Goal: Task Accomplishment & Management: Manage account settings

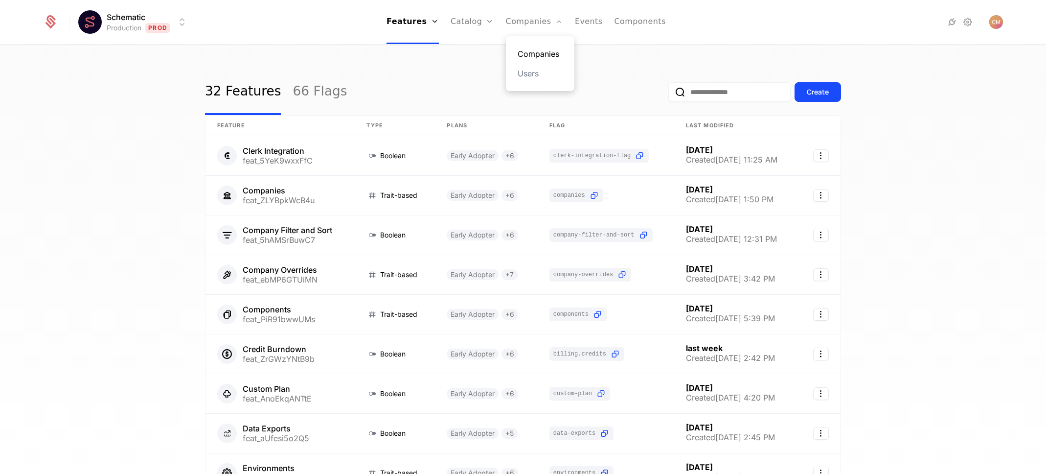
click at [534, 52] on link "Companies" at bounding box center [540, 54] width 45 height 12
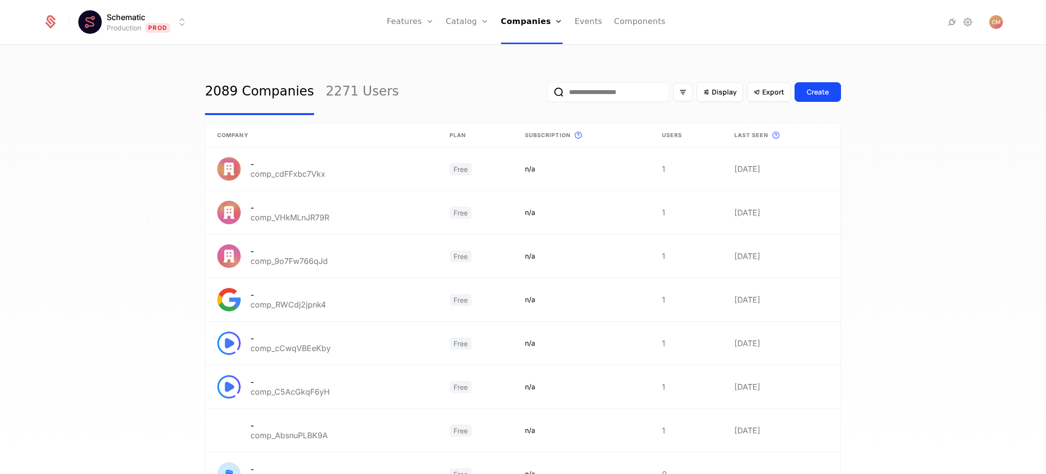
click at [603, 90] on input "email" at bounding box center [608, 92] width 122 height 20
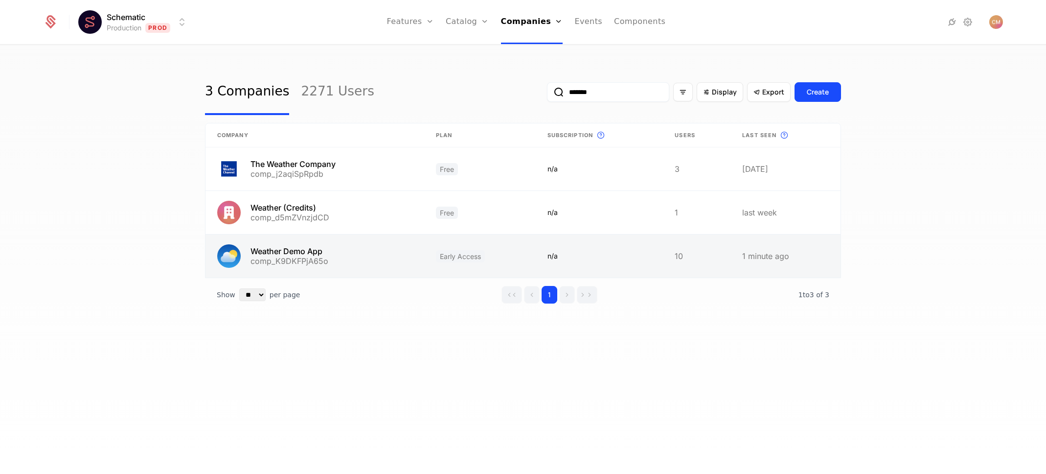
type input "*******"
click at [358, 258] on link at bounding box center [315, 255] width 219 height 43
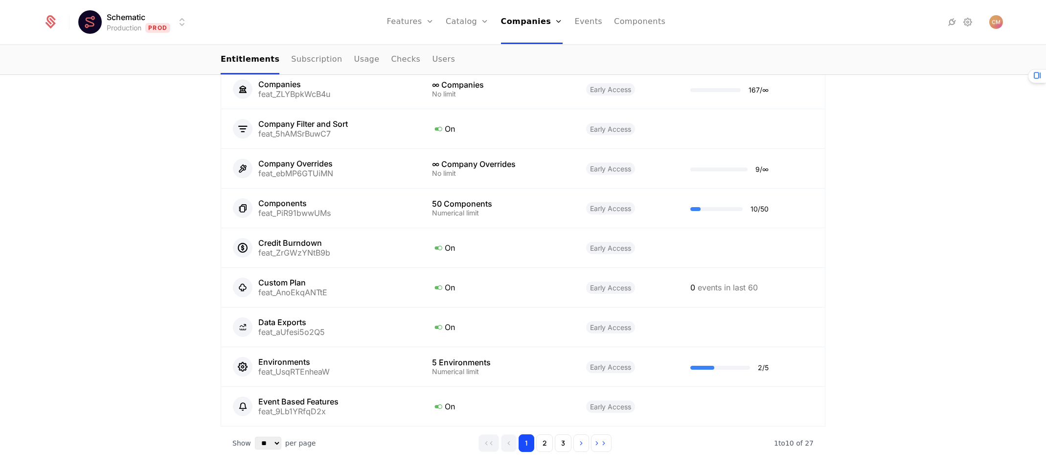
scroll to position [839, 0]
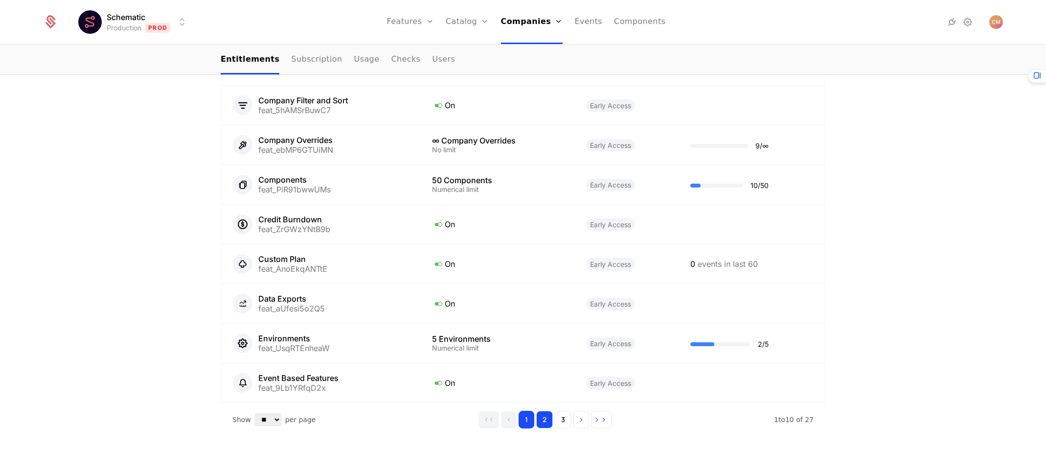
click at [539, 419] on button "2" at bounding box center [544, 420] width 17 height 18
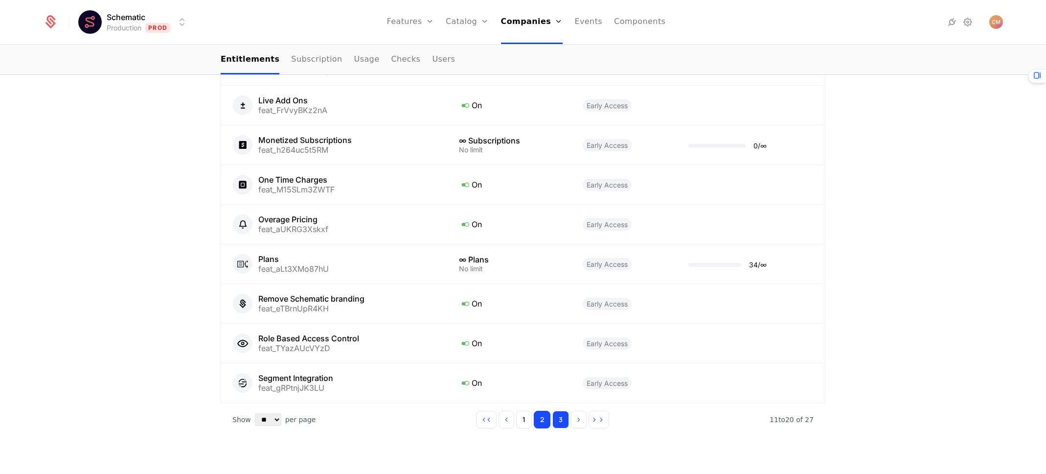
click at [562, 423] on button "3" at bounding box center [561, 420] width 17 height 18
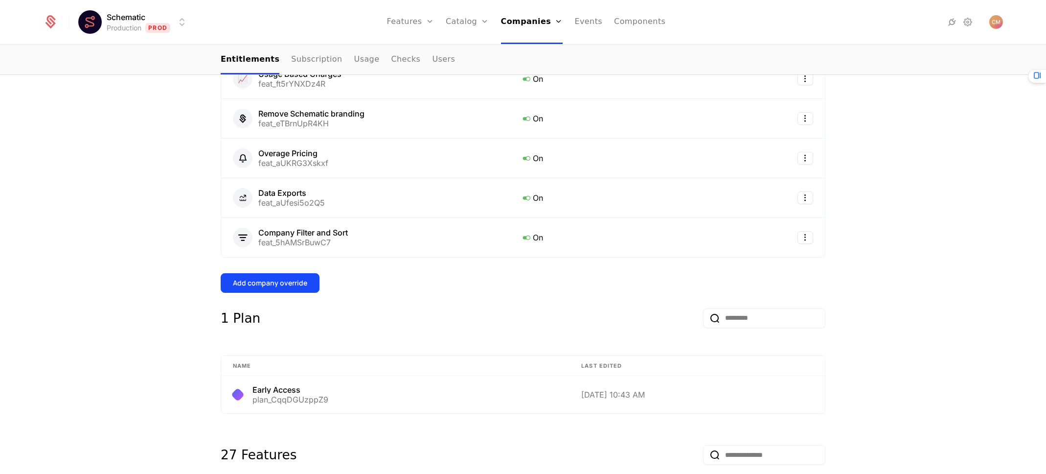
scroll to position [378, 0]
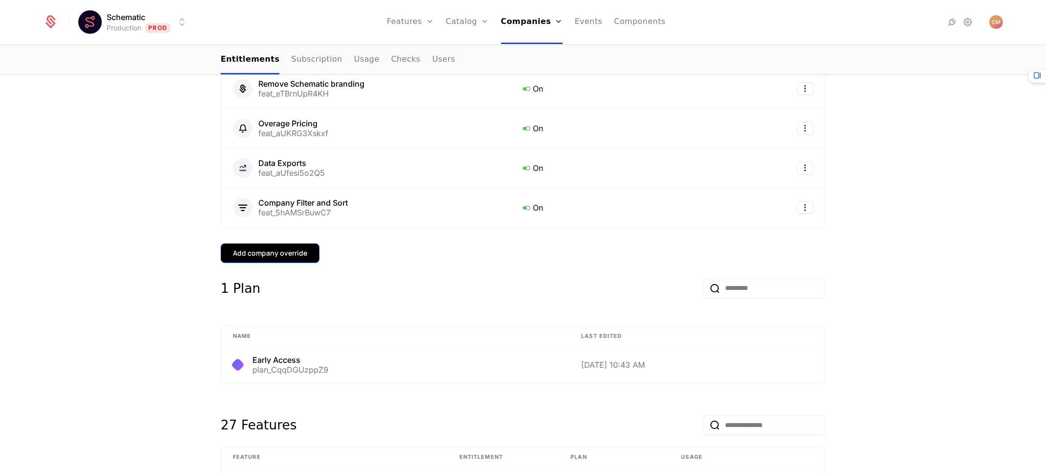
click at [283, 255] on div "Add company override" at bounding box center [270, 253] width 74 height 10
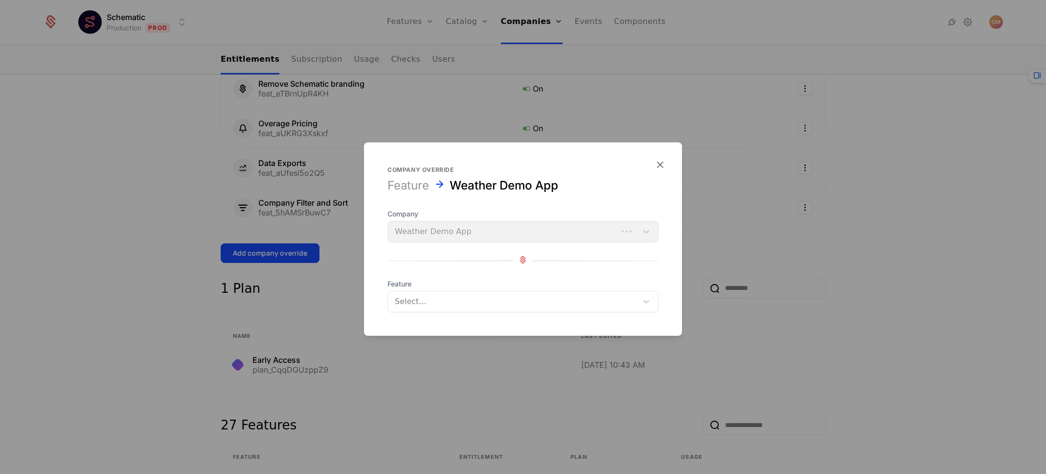
click at [481, 302] on div at bounding box center [513, 302] width 236 height 14
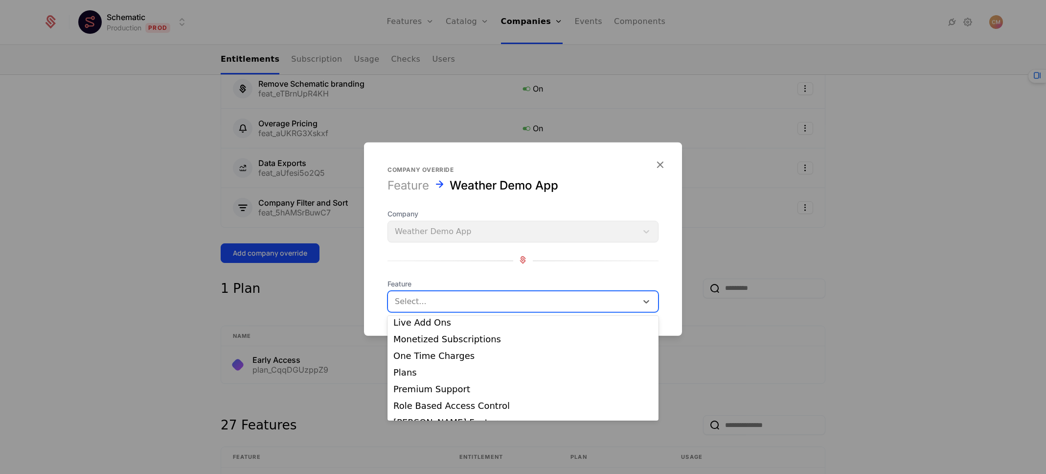
scroll to position [332, 0]
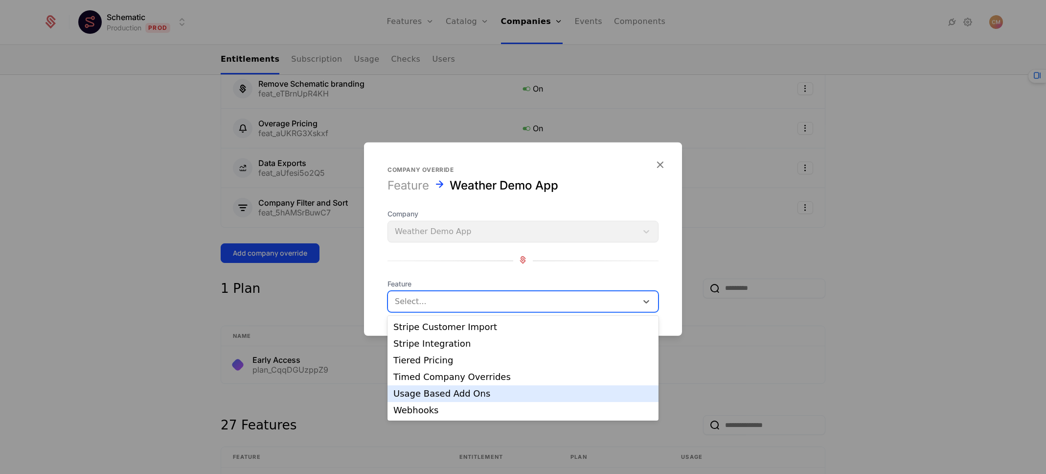
click at [465, 392] on div "Usage Based Add Ons" at bounding box center [522, 393] width 259 height 9
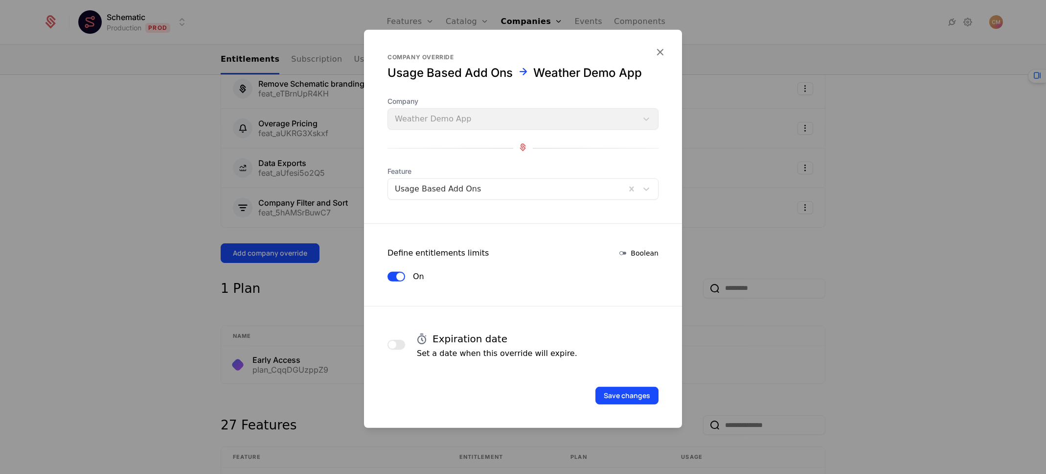
click at [401, 344] on button "button" at bounding box center [397, 345] width 18 height 10
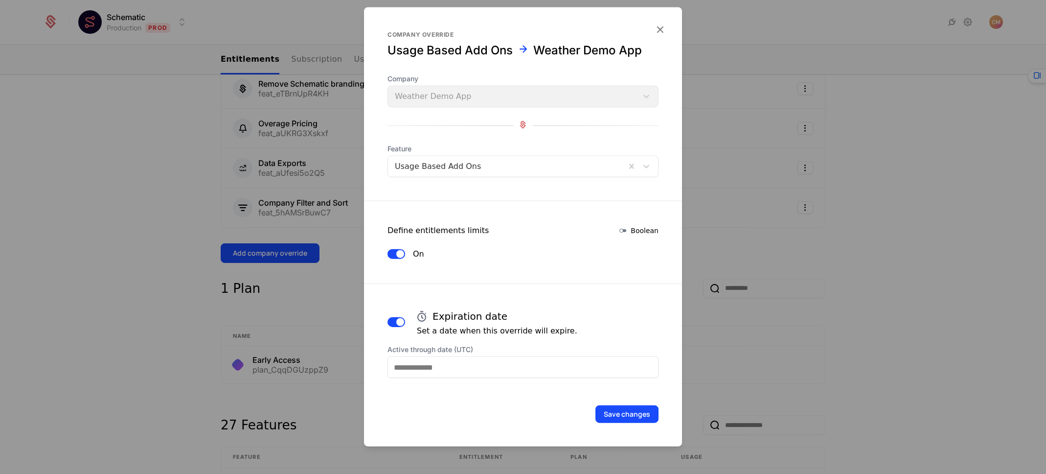
click at [463, 369] on input "Active through date (UTC)" at bounding box center [523, 367] width 271 height 22
click at [584, 334] on div "6" at bounding box center [583, 333] width 20 height 16
type input "**********"
click at [620, 410] on button "Save changes" at bounding box center [627, 414] width 63 height 18
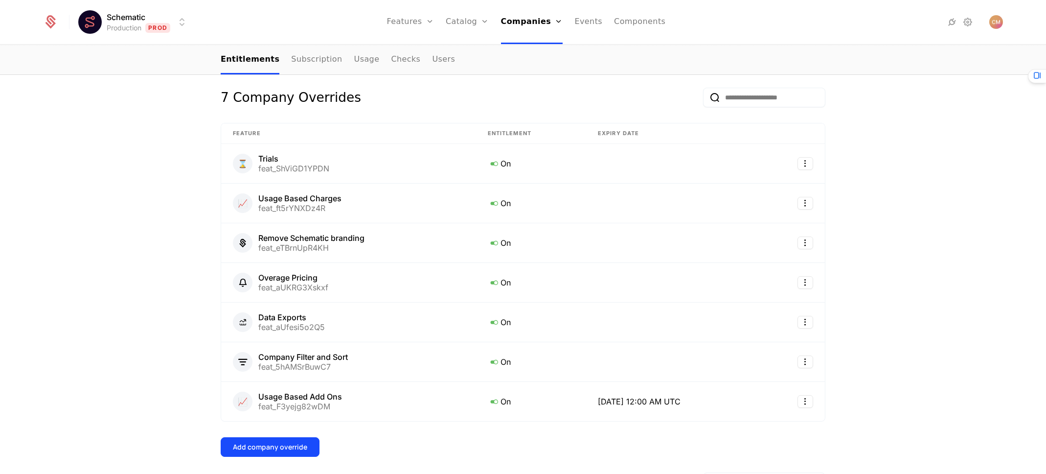
scroll to position [233, 0]
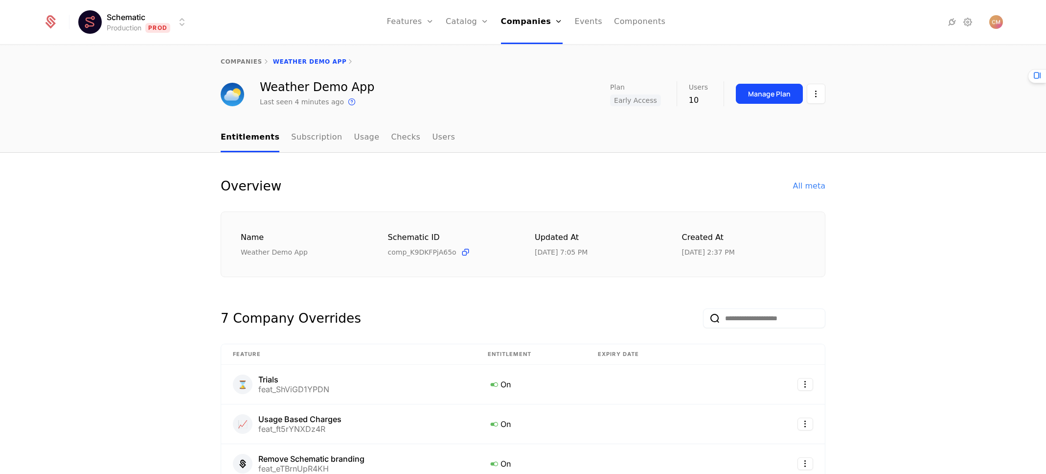
scroll to position [0, 0]
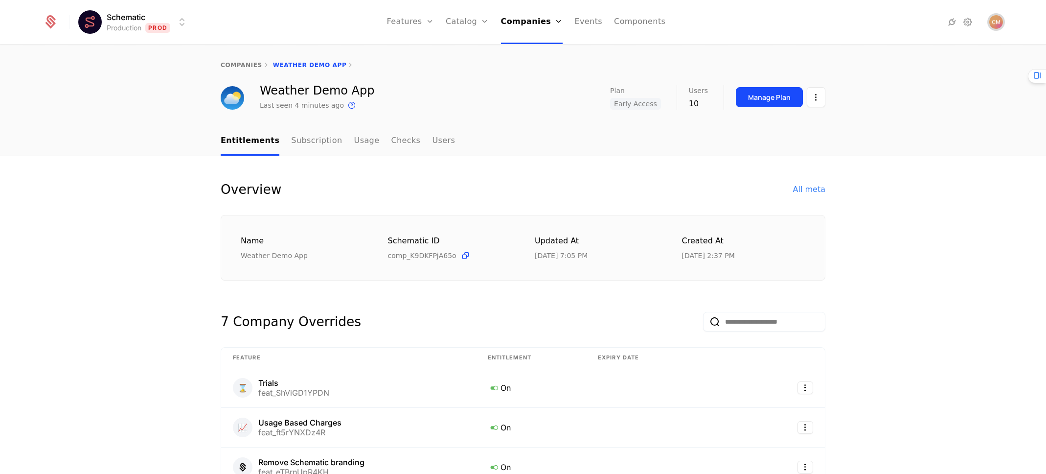
click at [998, 24] on img "Open user button" at bounding box center [997, 22] width 14 height 14
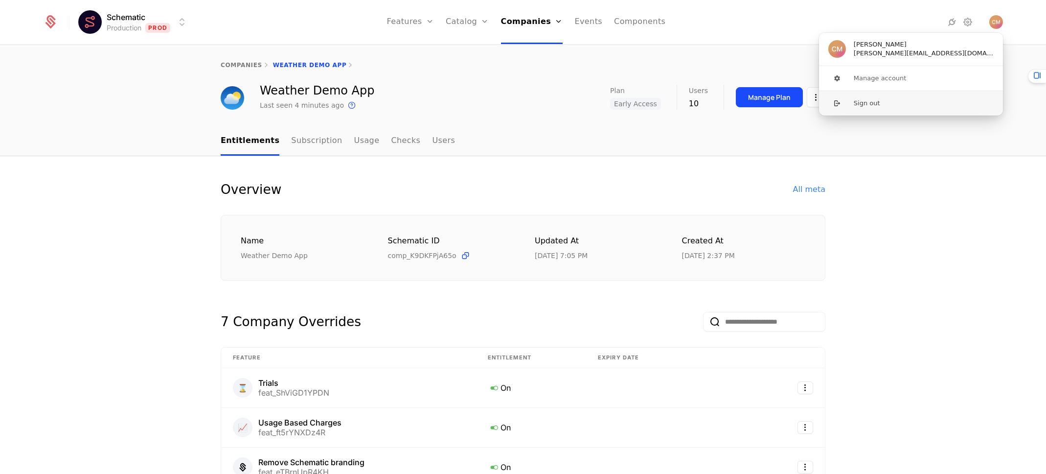
click at [874, 103] on button "Sign out" at bounding box center [911, 103] width 185 height 25
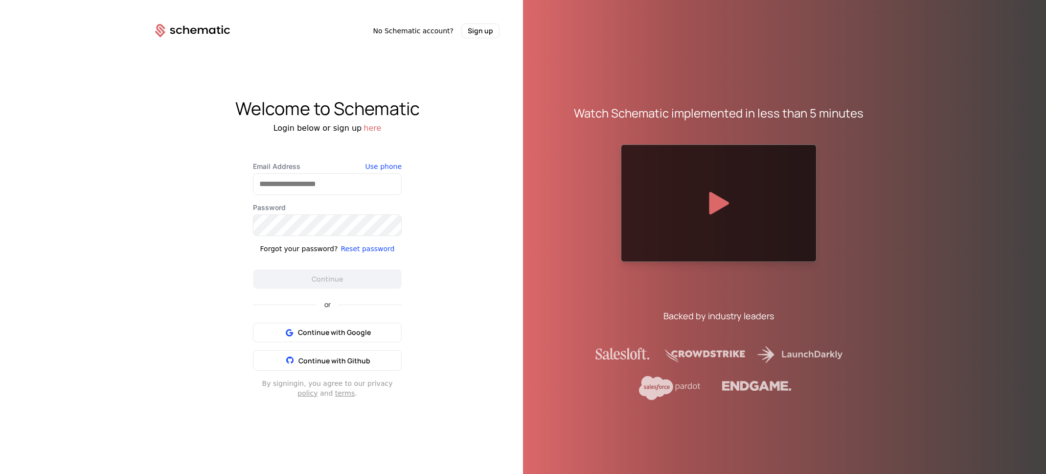
click at [126, 152] on div "No Schematic account? Sign up Welcome to Schematic Login below or sign up here …" at bounding box center [523, 237] width 1046 height 474
click at [65, 271] on div "No Schematic account? Sign up Welcome to Schematic Login below or sign up here …" at bounding box center [523, 237] width 1046 height 474
